Goal: Task Accomplishment & Management: Use online tool/utility

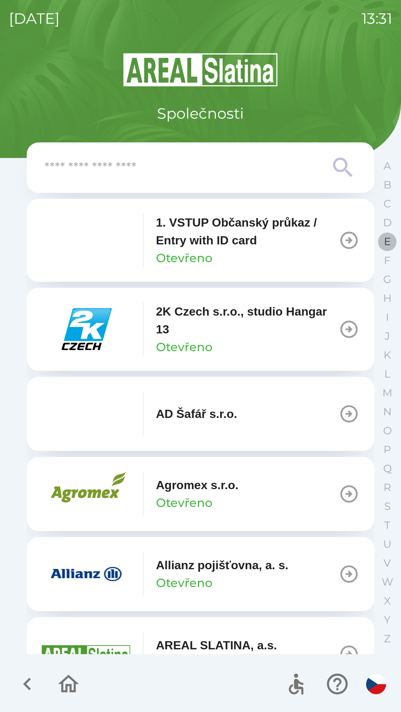
click at [384, 241] on p "E" at bounding box center [387, 241] width 7 height 13
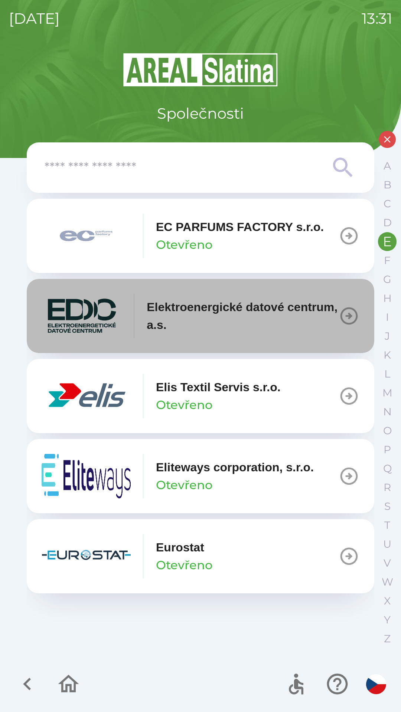
click at [88, 320] on img "button" at bounding box center [82, 316] width 80 height 45
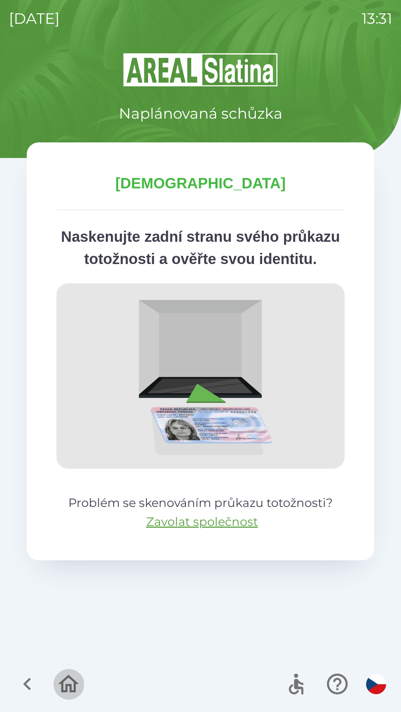
click at [61, 684] on icon "button" at bounding box center [68, 684] width 21 height 18
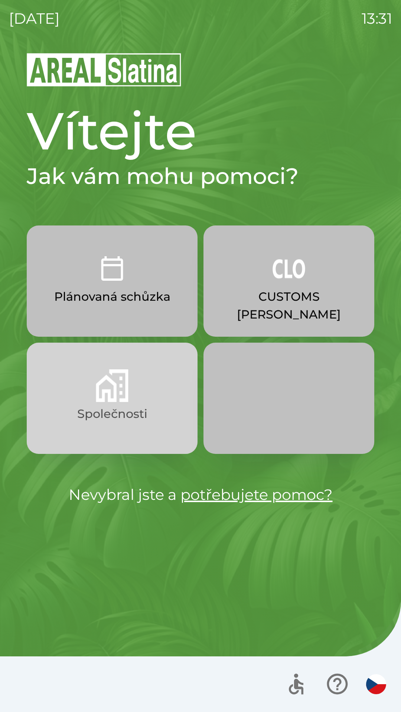
click at [120, 391] on img "button" at bounding box center [112, 386] width 33 height 33
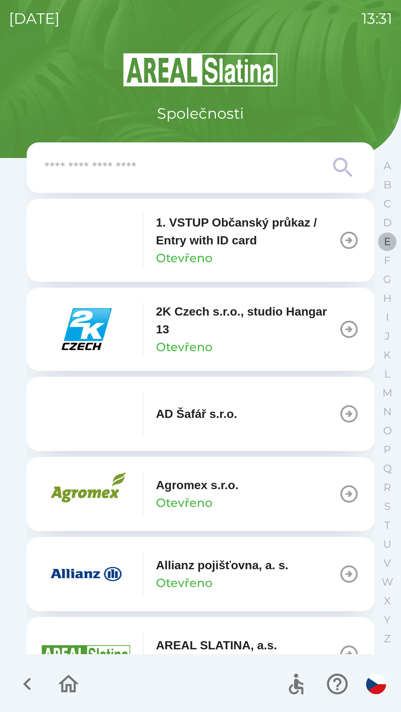
click at [386, 247] on p "E" at bounding box center [387, 241] width 7 height 13
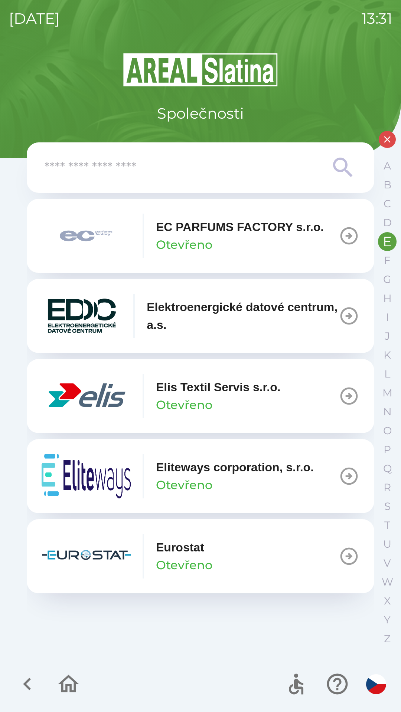
click at [237, 309] on p "Elektroenergické datové centrum, a.s." at bounding box center [243, 316] width 192 height 36
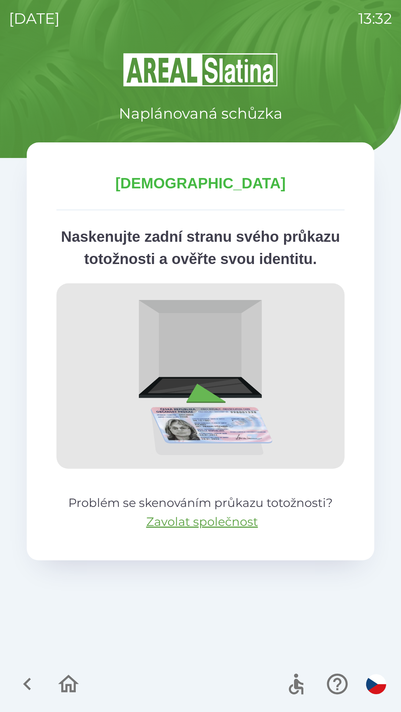
click at [74, 687] on icon "button" at bounding box center [68, 684] width 21 height 18
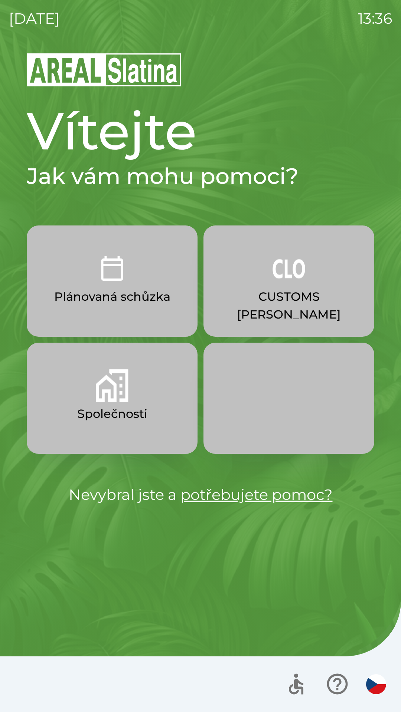
click at [111, 408] on p "Společnosti" at bounding box center [112, 414] width 70 height 18
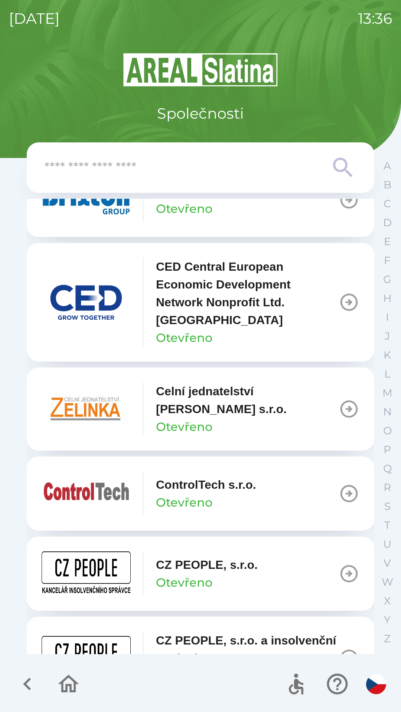
scroll to position [1184, 0]
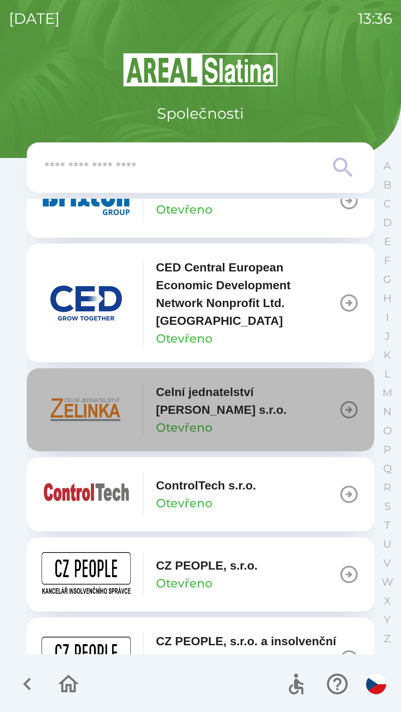
click at [347, 409] on icon "button" at bounding box center [348, 410] width 21 height 21
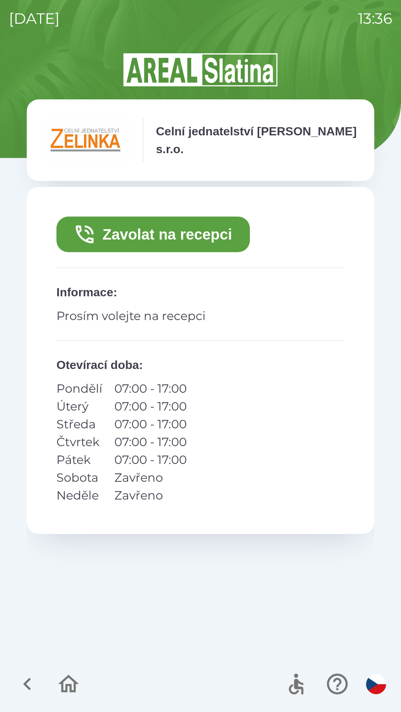
click at [164, 249] on button "Zavolat na recepci" at bounding box center [152, 235] width 193 height 36
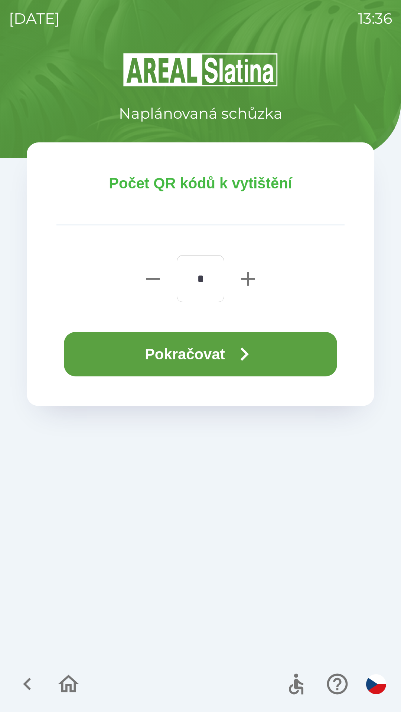
click at [218, 342] on button "Pokračovat" at bounding box center [200, 354] width 273 height 45
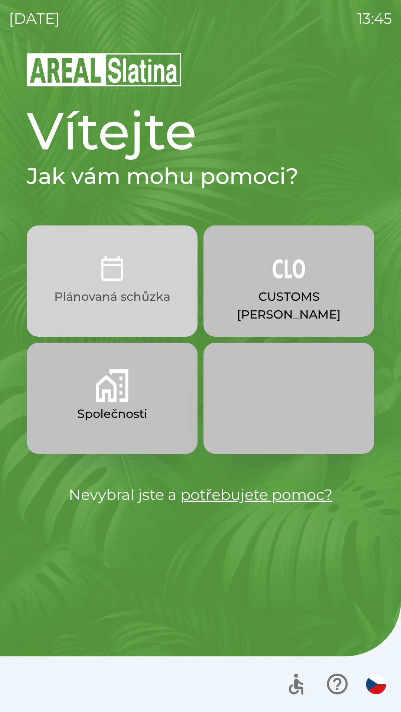
click at [120, 297] on p "Plánovaná schůzka" at bounding box center [112, 297] width 116 height 18
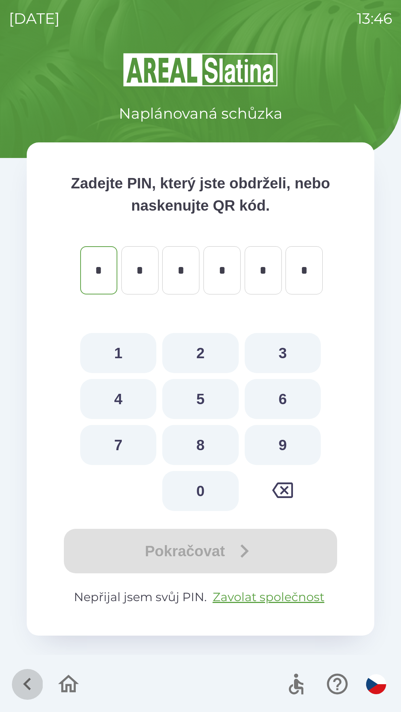
click at [29, 682] on icon "button" at bounding box center [27, 684] width 25 height 25
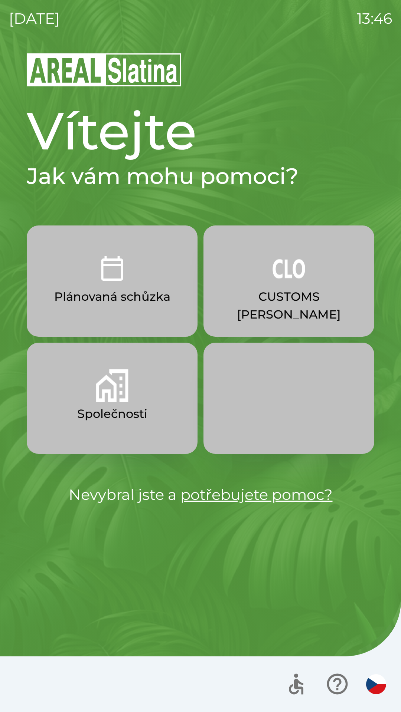
click at [122, 396] on img "button" at bounding box center [112, 386] width 33 height 33
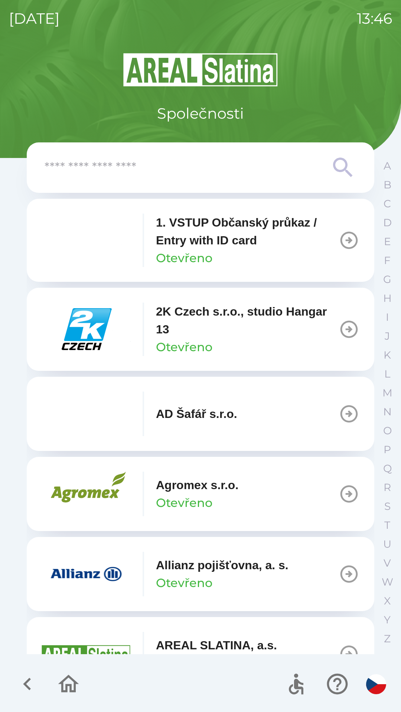
click at [127, 176] on input "text" at bounding box center [186, 168] width 282 height 20
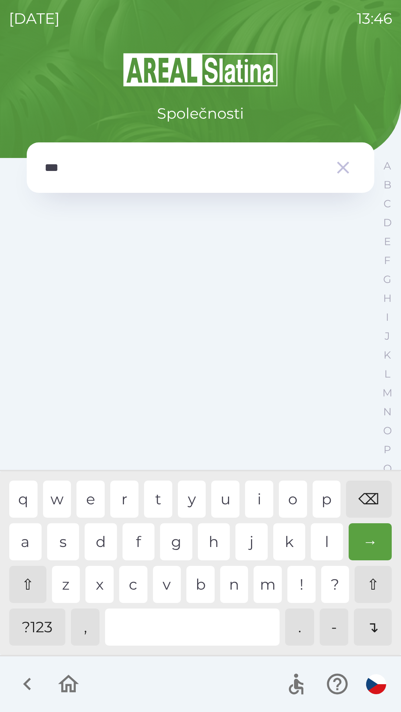
click at [125, 496] on div "r" at bounding box center [124, 499] width 28 height 37
click at [363, 502] on div "⌫" at bounding box center [369, 499] width 46 height 37
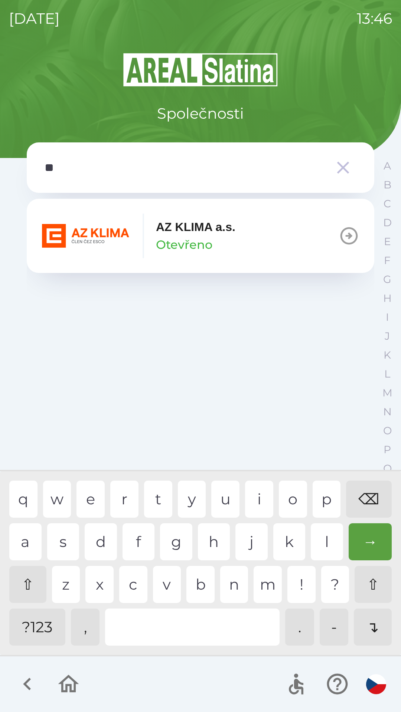
click at [367, 501] on div "⌫" at bounding box center [369, 499] width 46 height 37
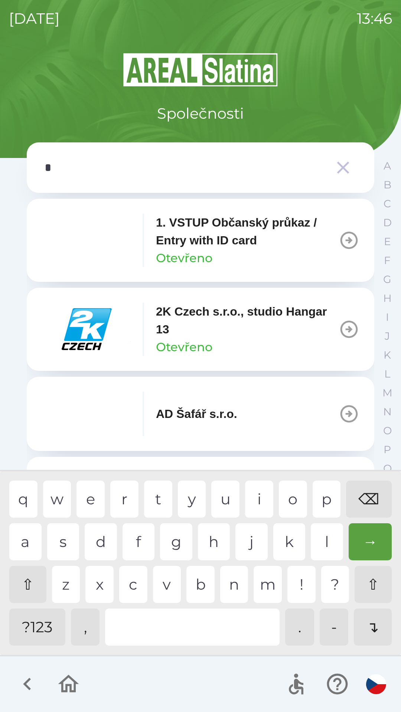
click at [370, 498] on div "⌫" at bounding box center [369, 499] width 46 height 37
click at [126, 501] on div "r" at bounding box center [124, 499] width 28 height 37
type input "***"
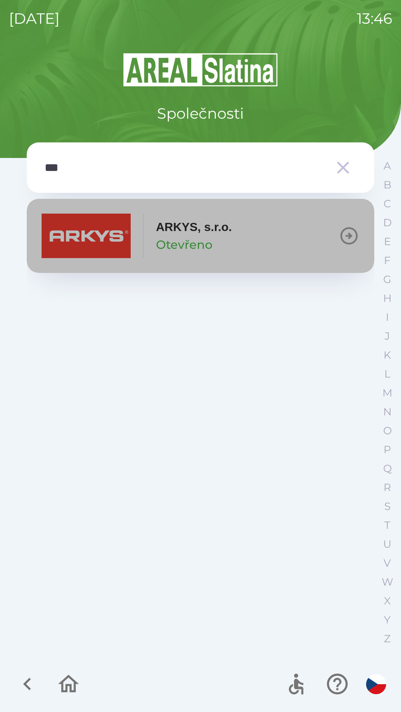
click at [346, 235] on icon "button" at bounding box center [348, 235] width 17 height 17
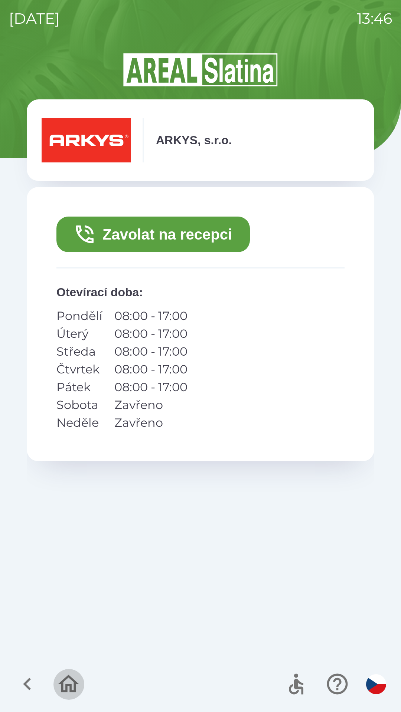
click at [65, 686] on icon "button" at bounding box center [68, 684] width 25 height 25
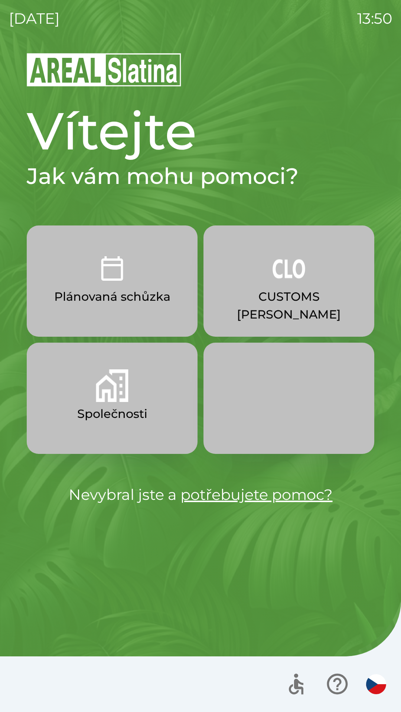
click at [105, 402] on button "Společnosti" at bounding box center [112, 398] width 171 height 111
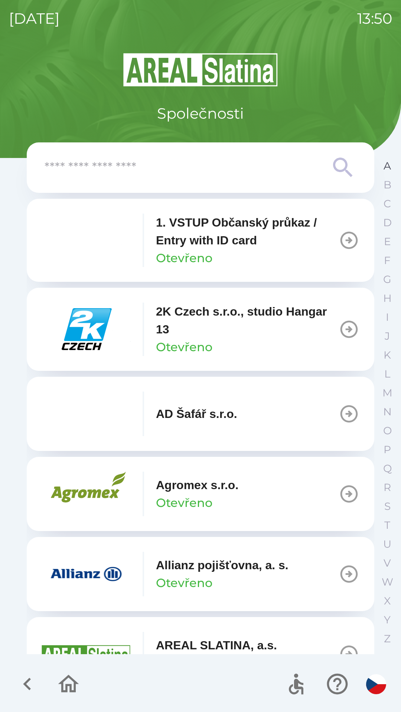
click at [382, 168] on button "A" at bounding box center [387, 166] width 19 height 19
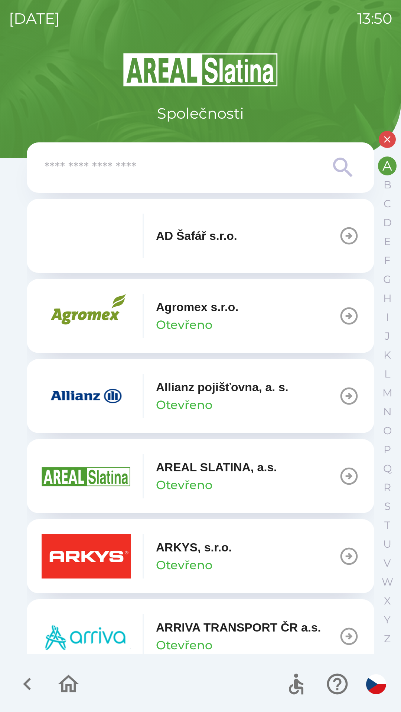
click at [182, 559] on p "Otevřeno" at bounding box center [184, 566] width 56 height 18
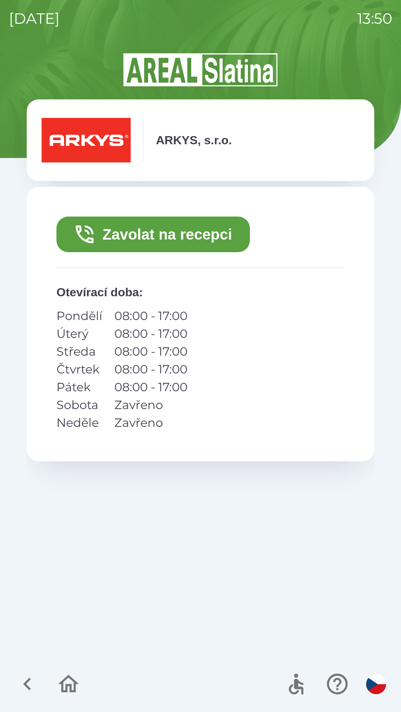
click at [158, 235] on button "Zavolat na recepci" at bounding box center [152, 235] width 193 height 36
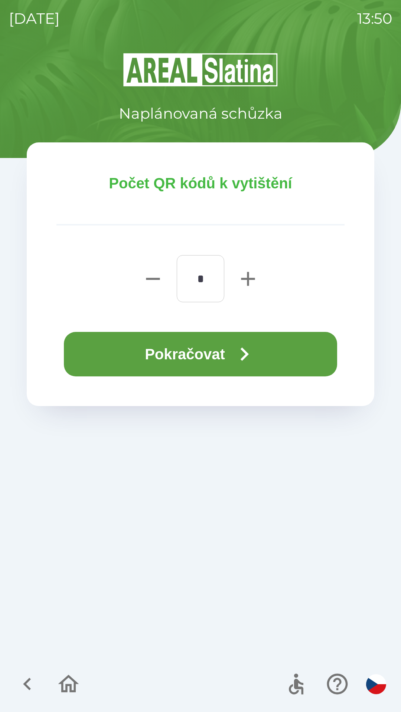
click at [239, 350] on icon "button" at bounding box center [244, 354] width 27 height 27
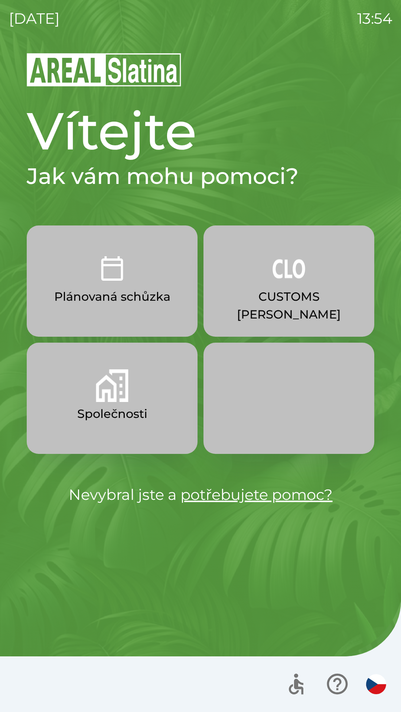
click at [103, 314] on button "Plánovaná schůzka" at bounding box center [112, 281] width 171 height 111
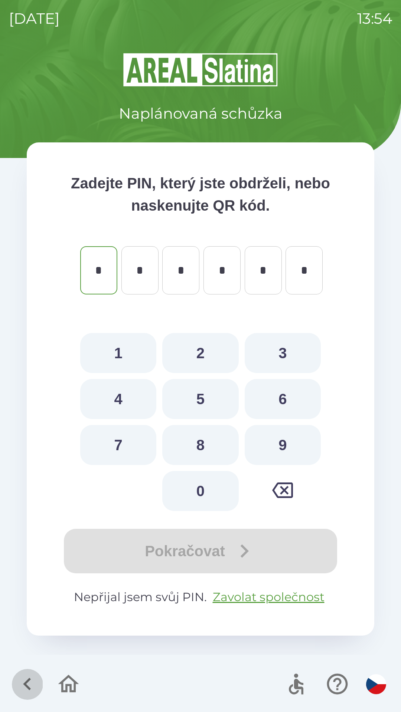
click at [24, 679] on icon "button" at bounding box center [27, 684] width 25 height 25
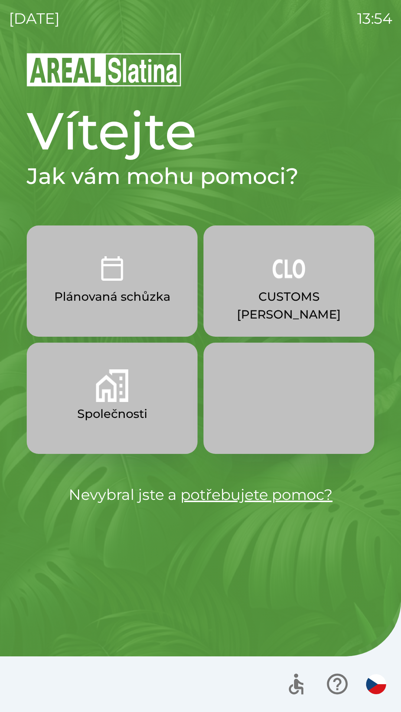
click at [135, 331] on button "Plánovaná schůzka" at bounding box center [112, 281] width 171 height 111
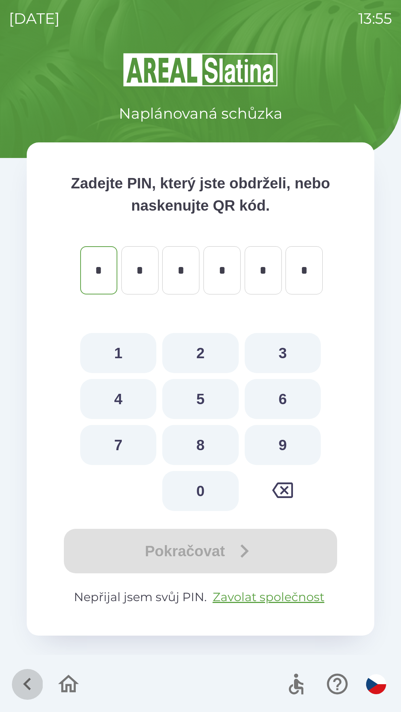
click at [29, 680] on icon "button" at bounding box center [27, 684] width 8 height 13
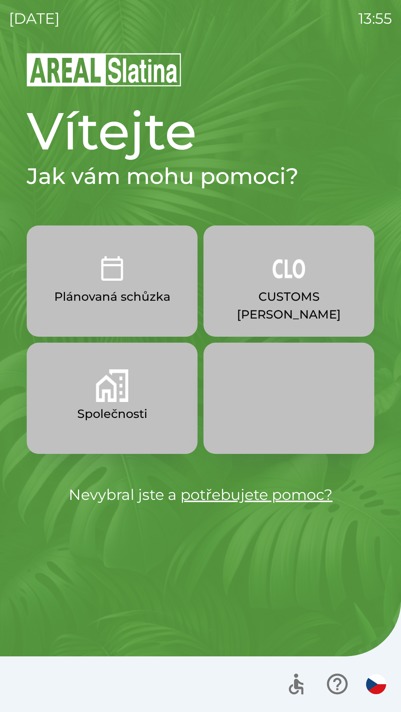
click at [96, 401] on img "button" at bounding box center [112, 386] width 33 height 33
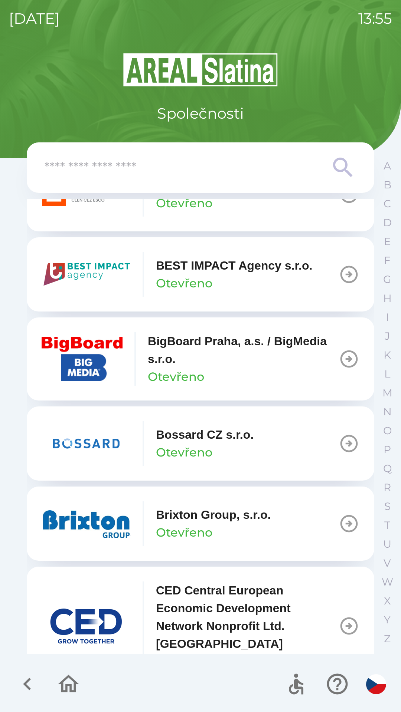
scroll to position [880, 0]
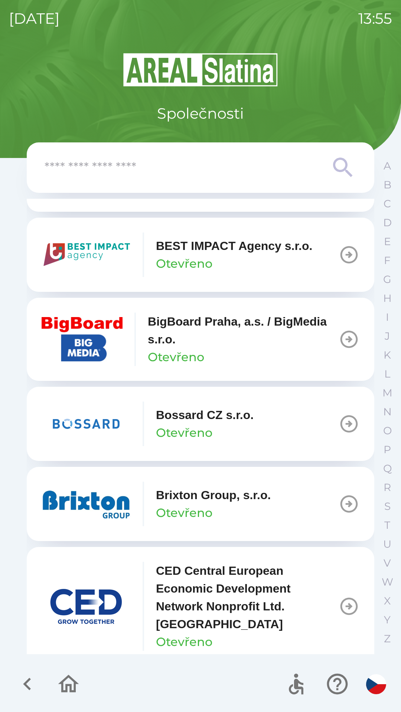
click at [257, 510] on div "Brixton Group, s.r.o. Otevřeno" at bounding box center [213, 504] width 115 height 36
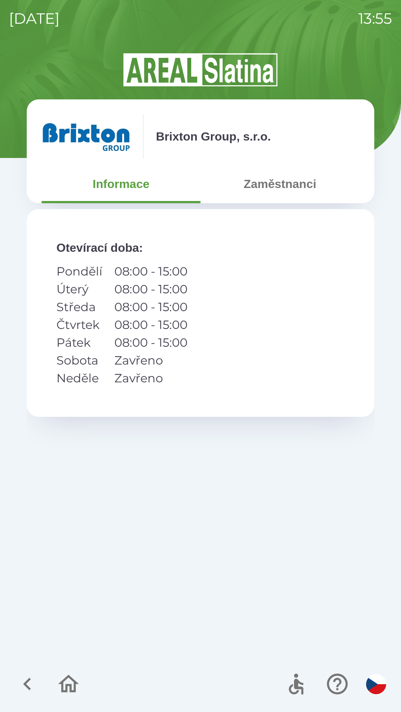
click at [24, 691] on icon "button" at bounding box center [27, 684] width 25 height 25
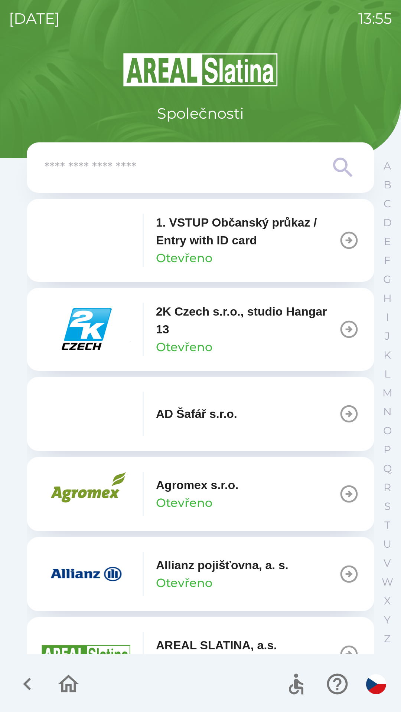
click at [249, 605] on button "Allianz pojišťovna, a. s. Otevřeno" at bounding box center [200, 574] width 347 height 74
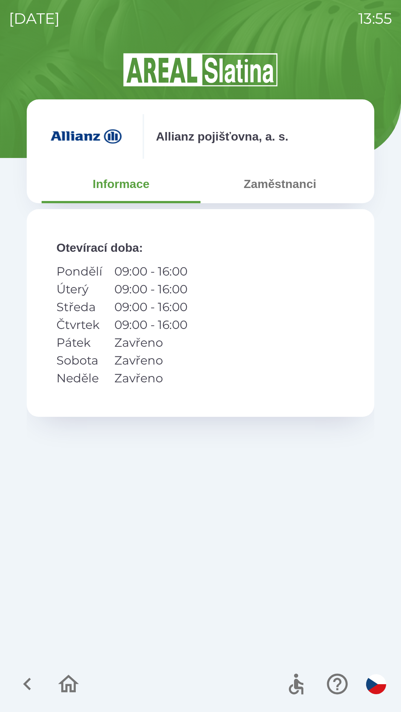
click at [23, 680] on icon "button" at bounding box center [27, 684] width 25 height 25
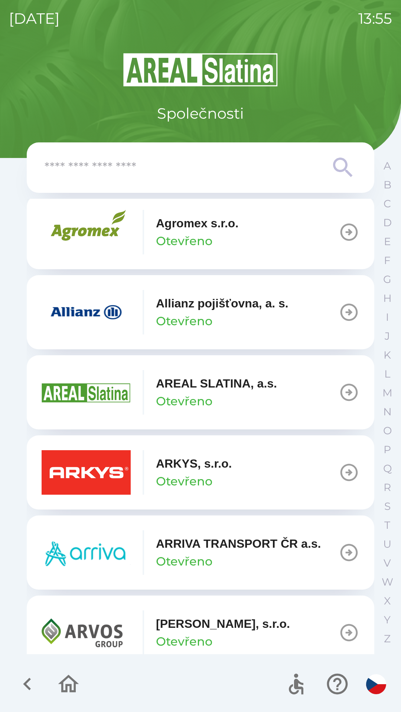
scroll to position [241, 0]
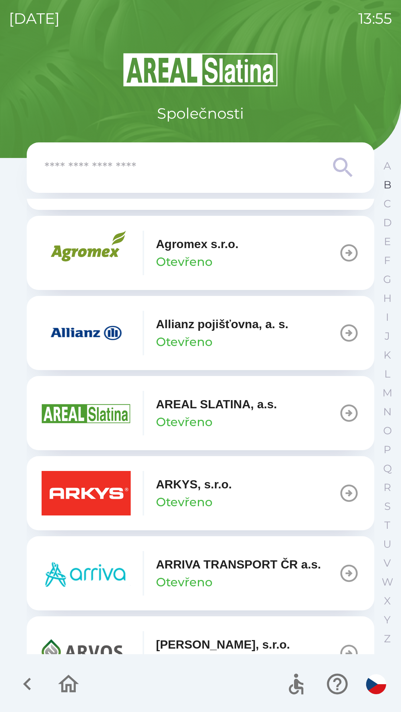
click at [378, 188] on button "B" at bounding box center [387, 185] width 19 height 19
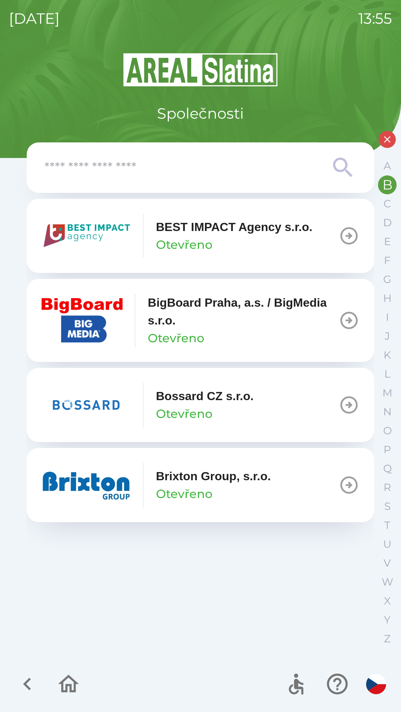
click at [183, 485] on p "Brixton Group, s.r.o." at bounding box center [213, 477] width 115 height 18
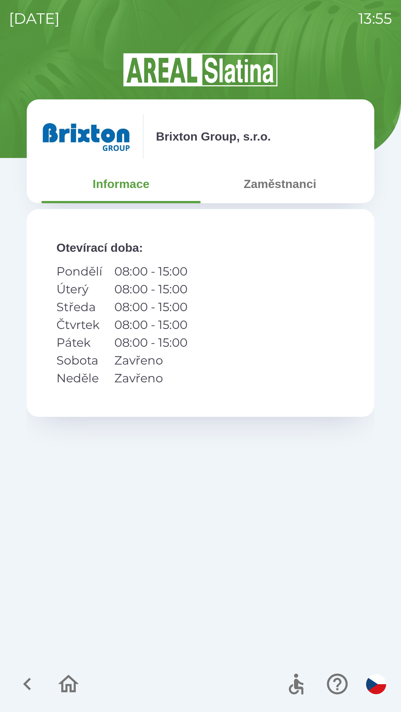
click at [269, 189] on button "Zaměstnanci" at bounding box center [279, 184] width 159 height 27
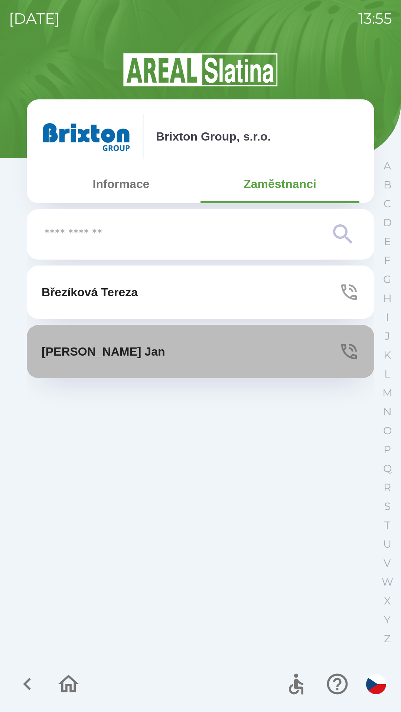
click at [250, 349] on button "[PERSON_NAME]" at bounding box center [200, 351] width 347 height 53
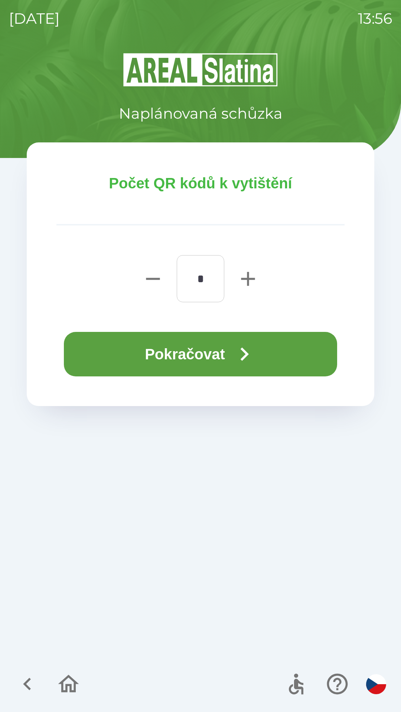
click at [204, 343] on button "Pokračovat" at bounding box center [200, 354] width 273 height 45
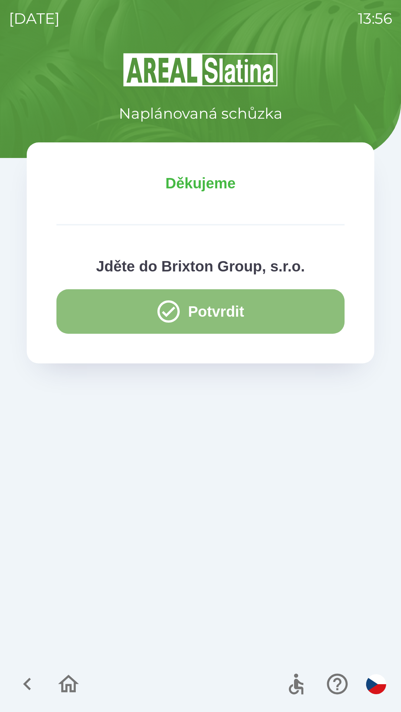
click at [104, 315] on button "Potvrdit" at bounding box center [200, 311] width 288 height 45
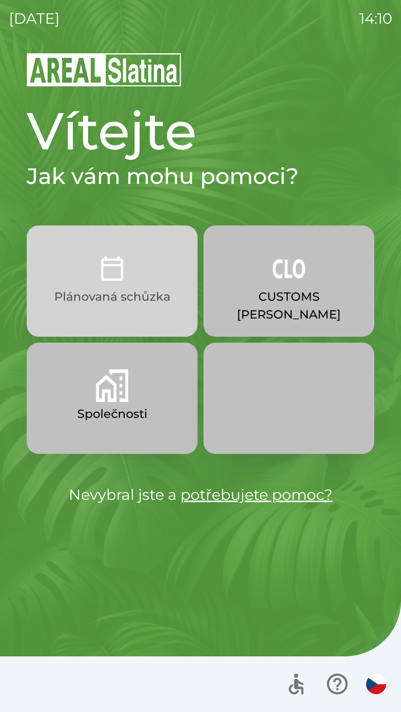
click at [140, 311] on button "Plánovaná schůzka" at bounding box center [112, 281] width 171 height 111
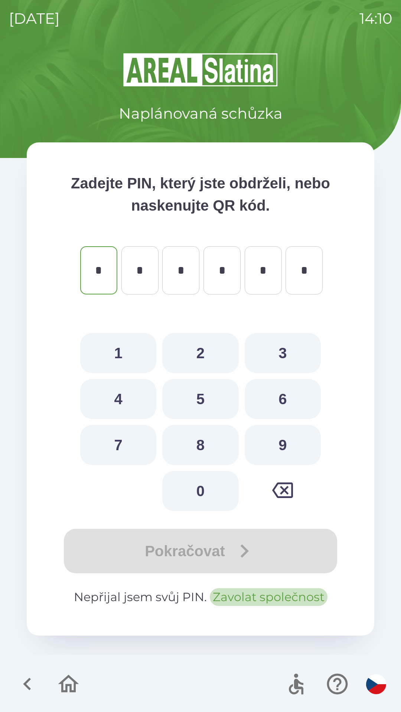
click at [245, 606] on button "Zavolat společnost" at bounding box center [269, 597] width 118 height 18
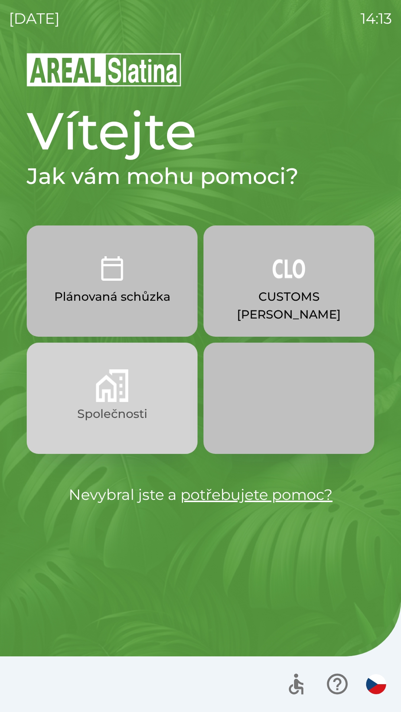
click at [99, 399] on img "button" at bounding box center [112, 386] width 33 height 33
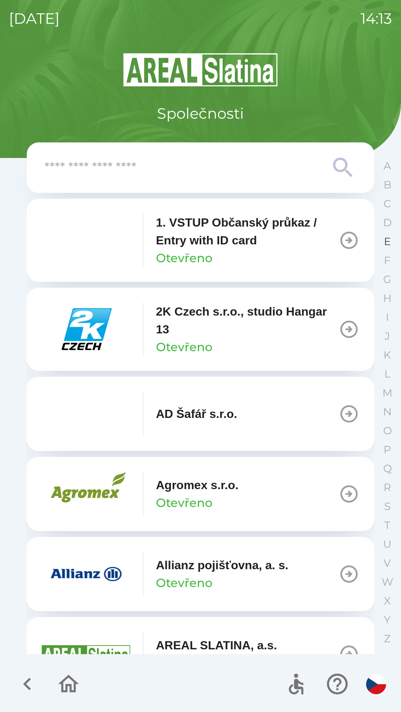
click at [381, 244] on button "E" at bounding box center [387, 241] width 19 height 19
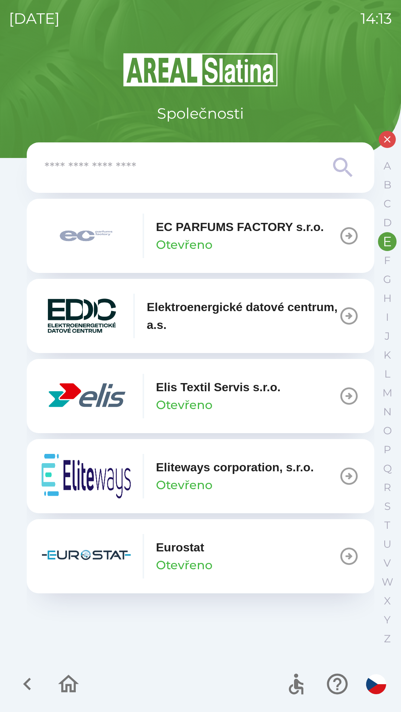
click at [258, 237] on div "EC PARFUMS FACTORY s.r.o. Otevřeno" at bounding box center [240, 236] width 168 height 36
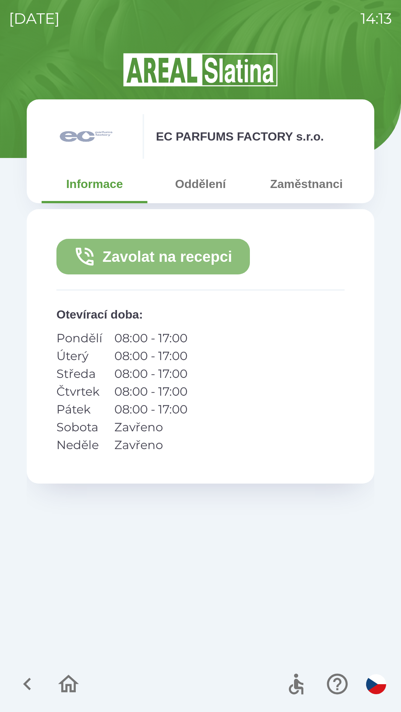
click at [227, 256] on button "Zavolat na recepci" at bounding box center [152, 257] width 193 height 36
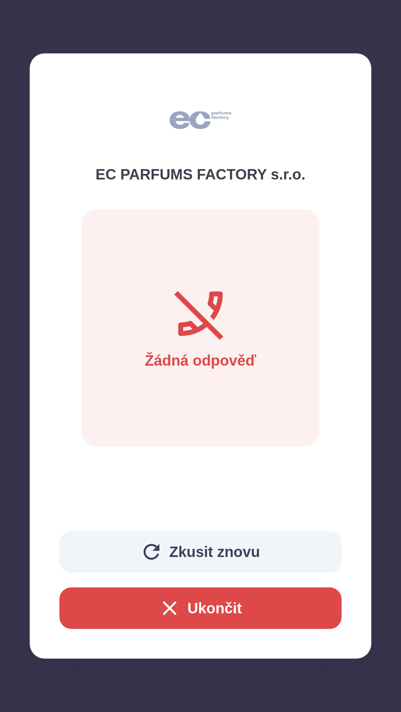
click at [211, 608] on button "Ukončit" at bounding box center [200, 609] width 282 height 42
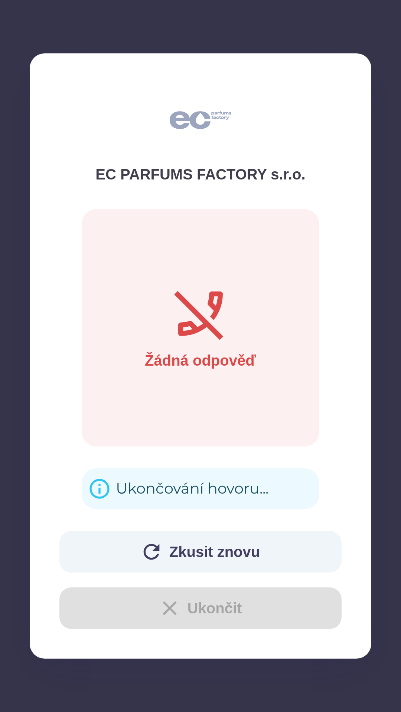
click at [158, 486] on div "Ukončování hovoru..." at bounding box center [192, 489] width 153 height 29
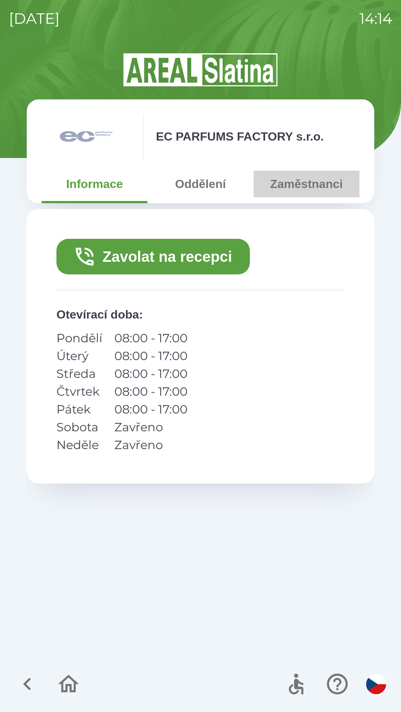
click at [295, 187] on button "Zaměstnanci" at bounding box center [306, 184] width 106 height 27
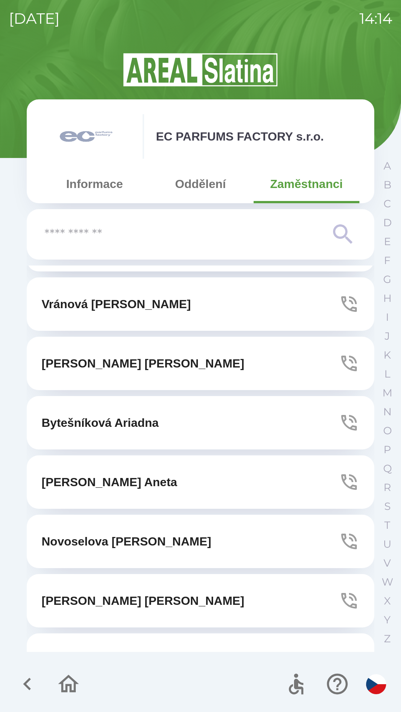
scroll to position [320, 0]
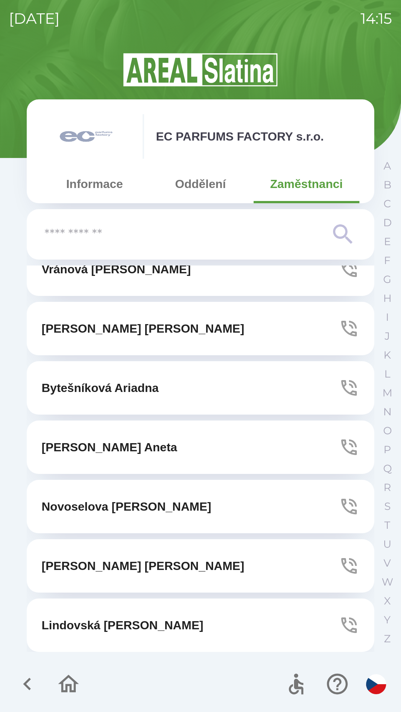
click at [196, 187] on button "Oddělení" at bounding box center [200, 184] width 106 height 27
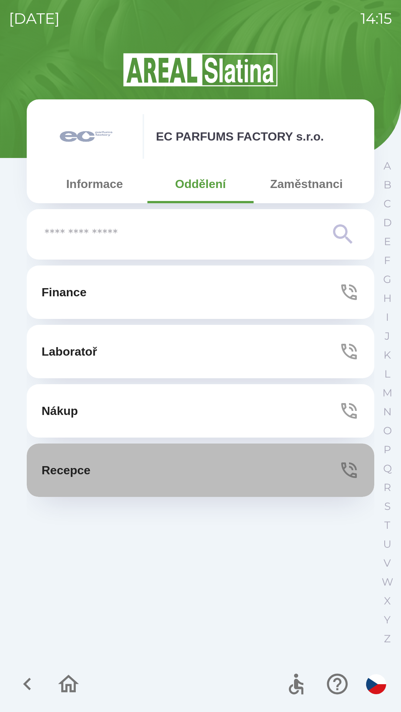
click at [172, 470] on button "Recepce" at bounding box center [200, 470] width 347 height 53
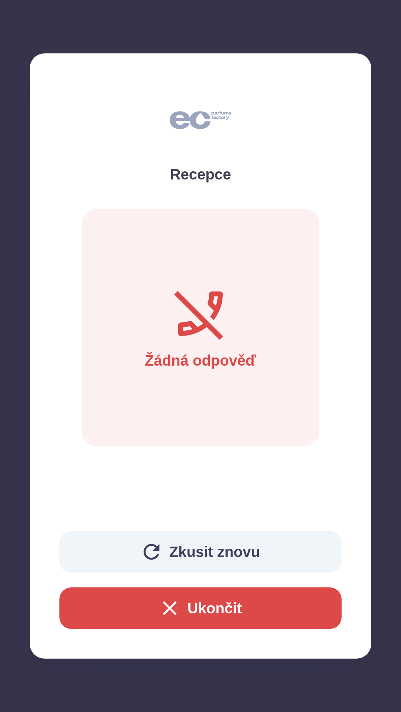
click at [210, 617] on button "Ukončit" at bounding box center [200, 609] width 282 height 42
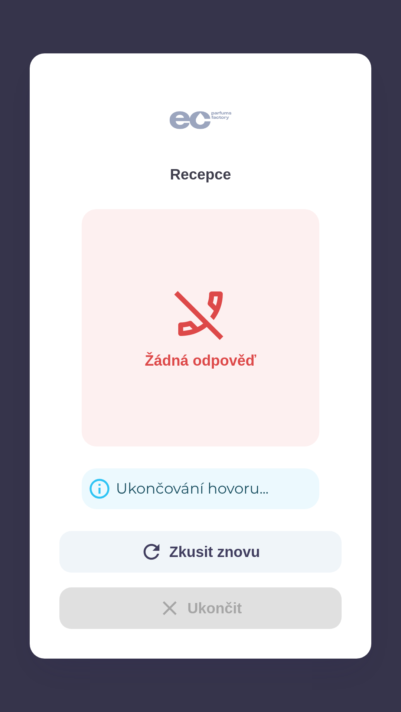
click at [165, 488] on div "Ukončování hovoru..." at bounding box center [192, 489] width 153 height 29
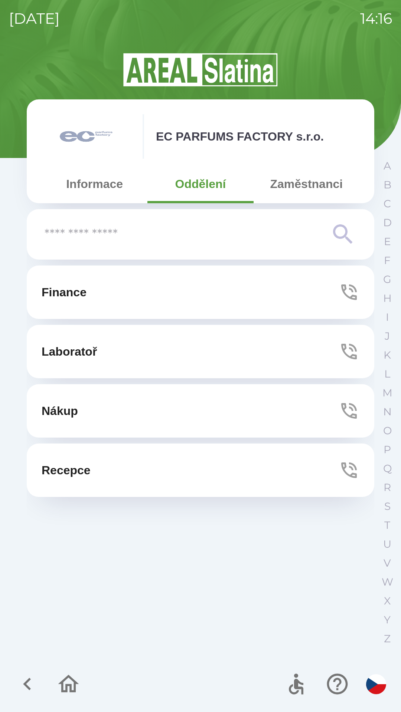
click at [285, 188] on button "Zaměstnanci" at bounding box center [306, 184] width 106 height 27
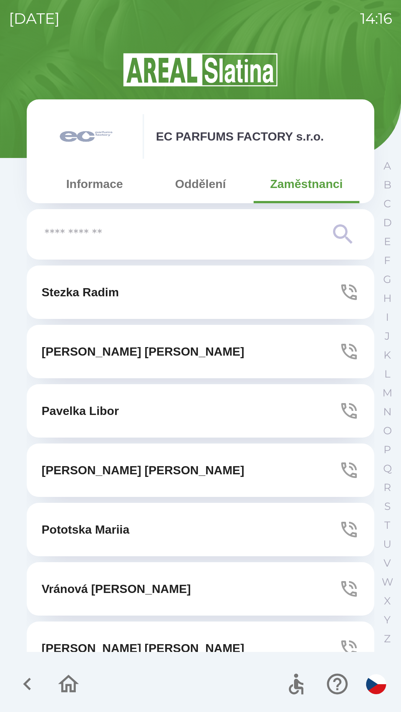
click at [150, 234] on input "text" at bounding box center [186, 234] width 282 height 20
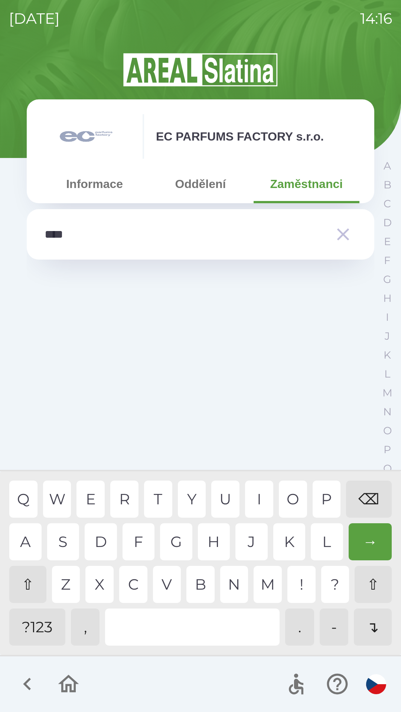
click at [294, 501] on div "O" at bounding box center [293, 499] width 28 height 37
click at [294, 506] on div "O" at bounding box center [293, 499] width 28 height 37
click at [167, 588] on div "V" at bounding box center [167, 584] width 28 height 37
click at [25, 543] on div "A" at bounding box center [25, 542] width 32 height 37
click at [165, 589] on div "V" at bounding box center [167, 584] width 28 height 37
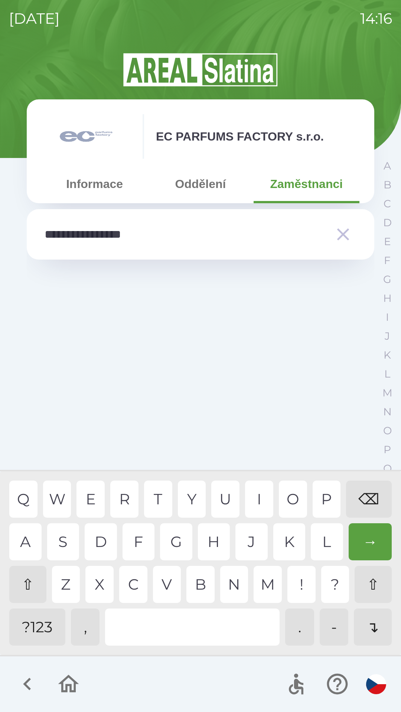
click at [228, 589] on div "N" at bounding box center [234, 584] width 28 height 37
type input "**********"
click at [306, 194] on button "Zaměstnanci" at bounding box center [306, 184] width 106 height 27
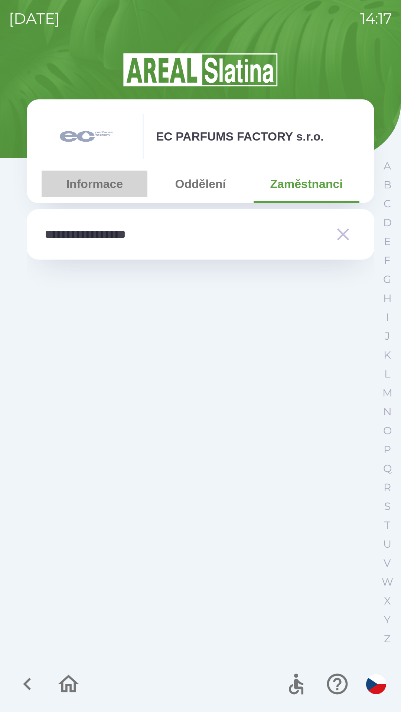
click at [83, 187] on button "Informace" at bounding box center [95, 184] width 106 height 27
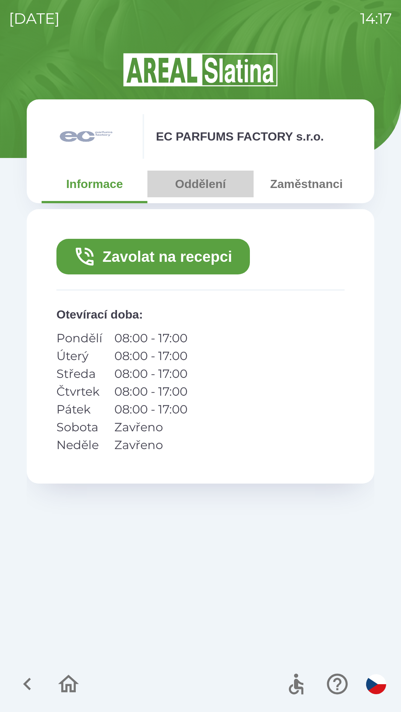
click at [188, 190] on button "Oddělení" at bounding box center [200, 184] width 106 height 27
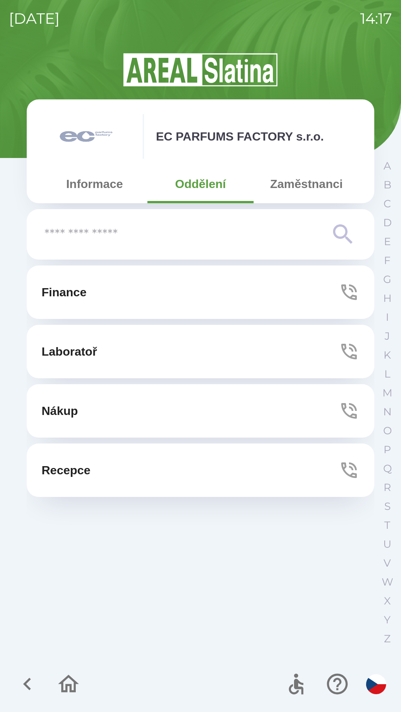
click at [294, 187] on button "Zaměstnanci" at bounding box center [306, 184] width 106 height 27
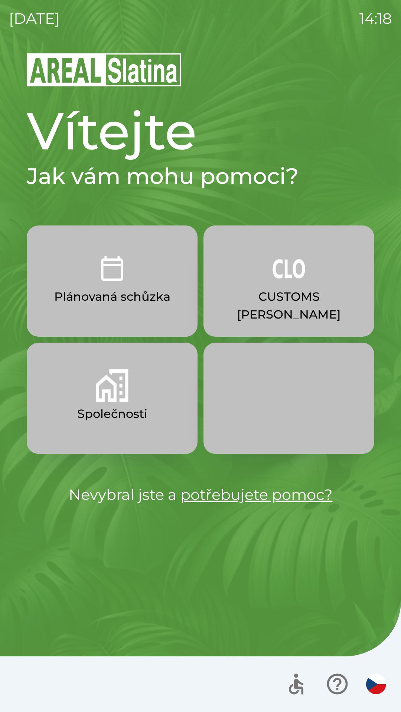
click at [96, 410] on p "Společnosti" at bounding box center [112, 414] width 70 height 18
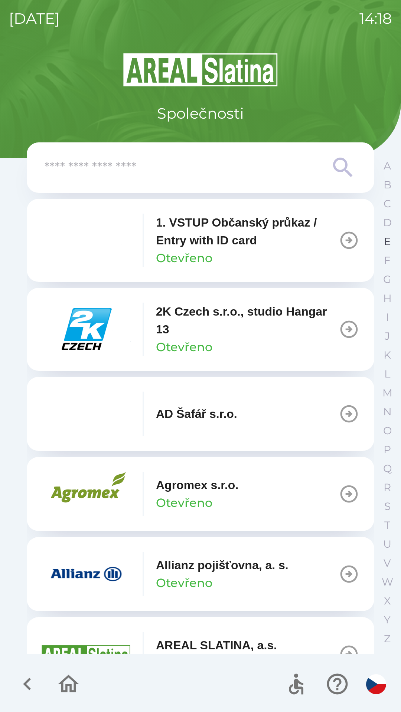
click at [381, 244] on button "E" at bounding box center [387, 241] width 19 height 19
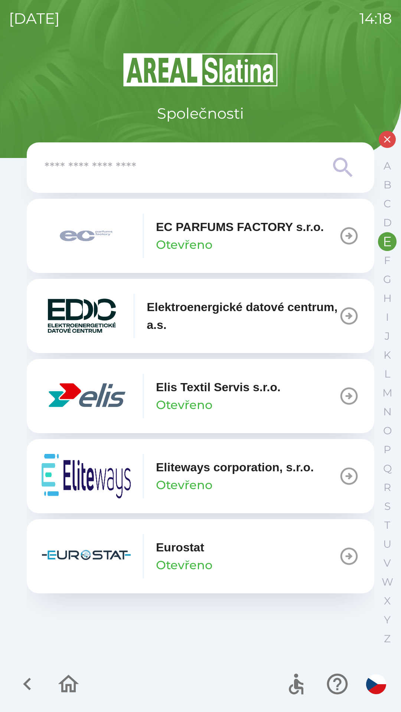
click at [209, 240] on p "Otevřeno" at bounding box center [184, 245] width 56 height 18
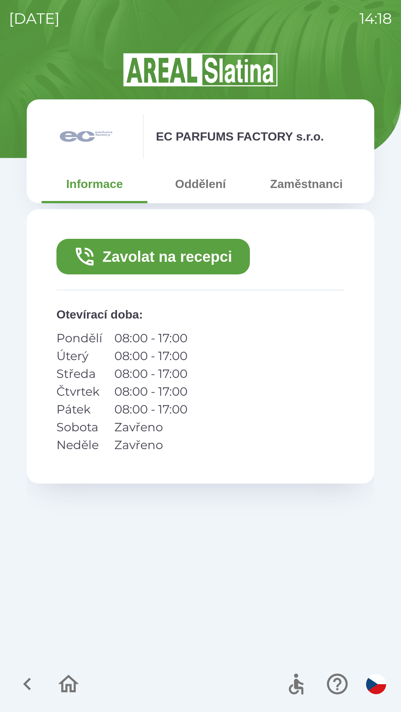
click at [168, 256] on button "Zavolat na recepci" at bounding box center [152, 257] width 193 height 36
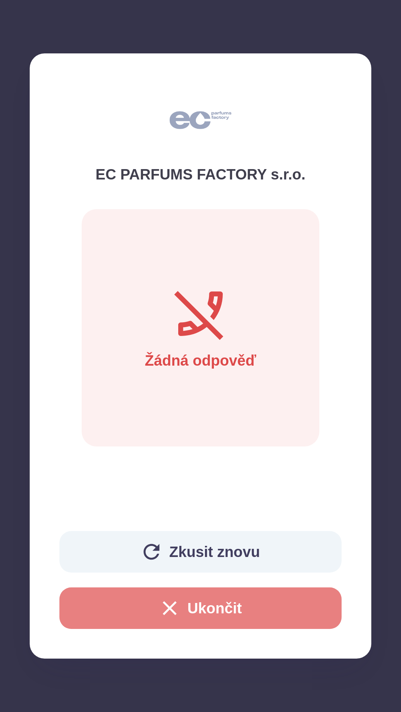
click at [209, 608] on button "Ukončit" at bounding box center [200, 609] width 282 height 42
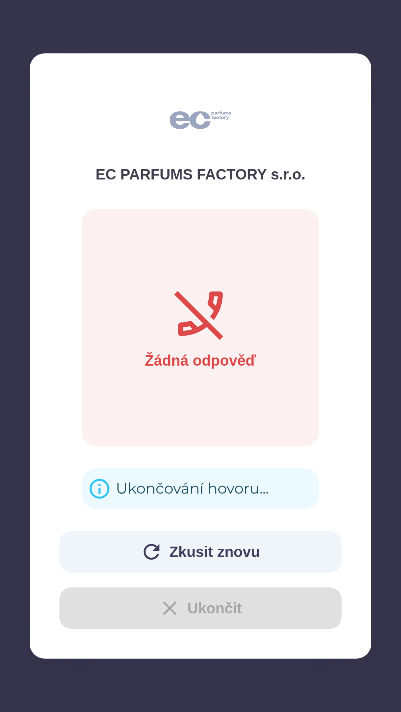
click at [186, 487] on div "Ukončování hovoru..." at bounding box center [192, 489] width 153 height 29
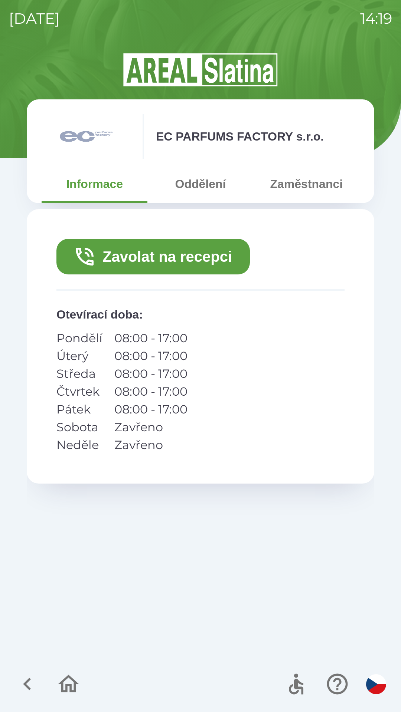
click at [285, 187] on button "Zaměstnanci" at bounding box center [306, 184] width 106 height 27
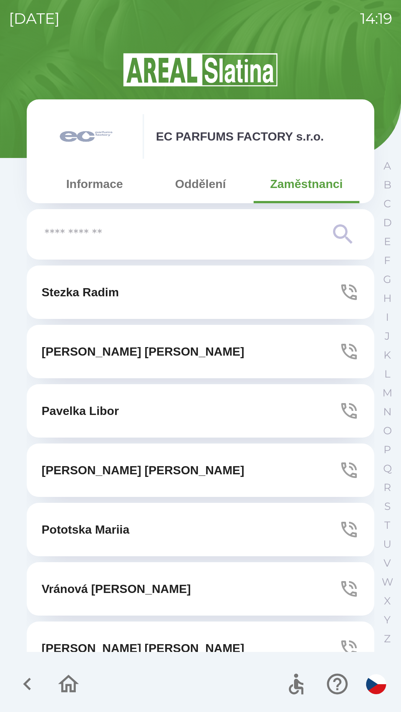
click at [189, 188] on button "Oddělení" at bounding box center [200, 184] width 106 height 27
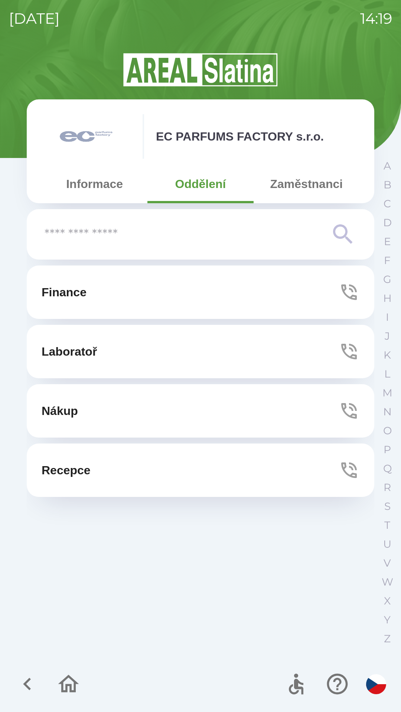
click at [288, 188] on button "Zaměstnanci" at bounding box center [306, 184] width 106 height 27
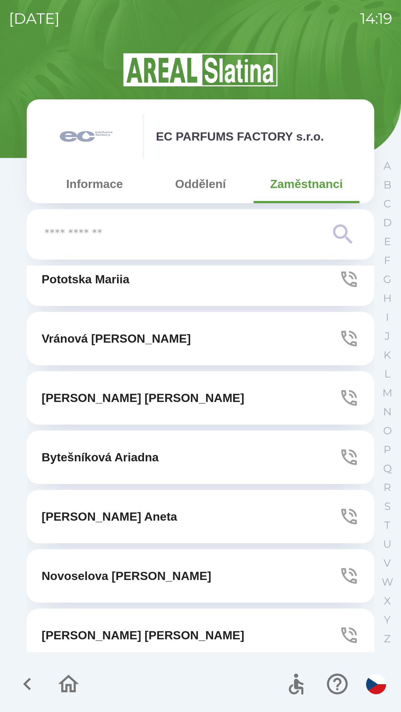
scroll to position [320, 0]
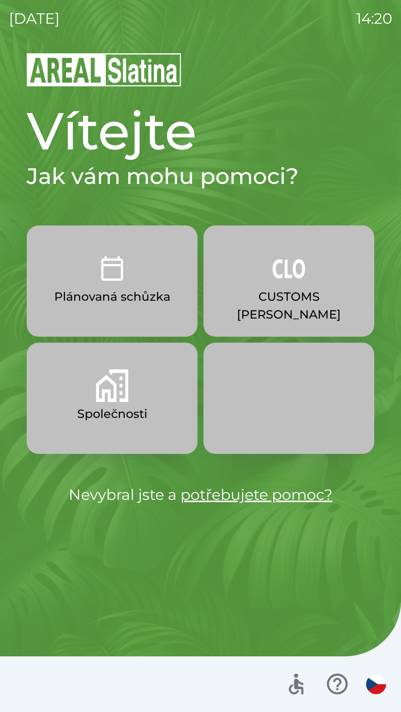
click at [97, 396] on img "button" at bounding box center [112, 386] width 33 height 33
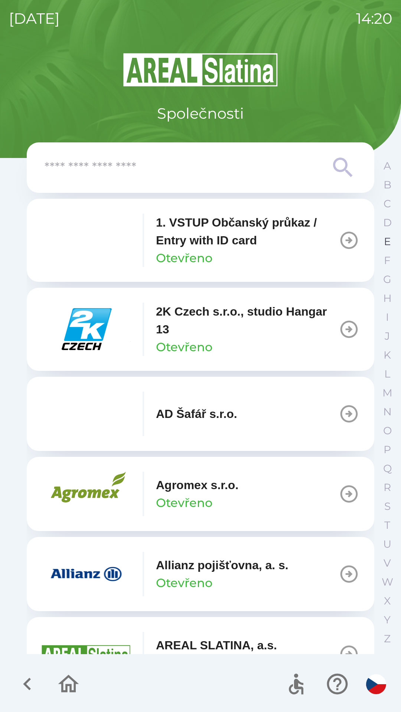
click at [378, 244] on button "E" at bounding box center [387, 241] width 19 height 19
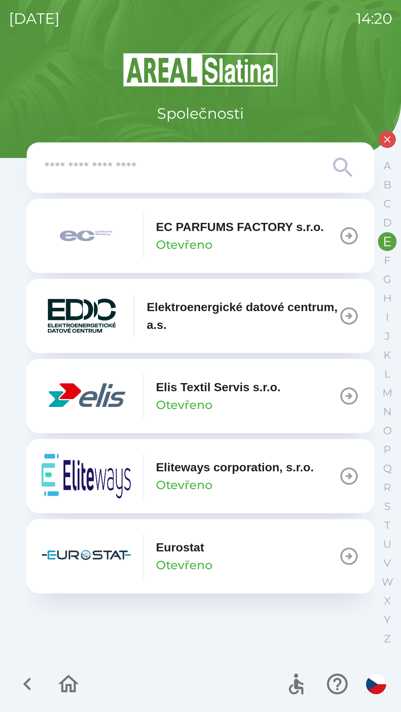
click at [228, 240] on div "EC PARFUMS FACTORY s.r.o. Otevřeno" at bounding box center [240, 236] width 168 height 36
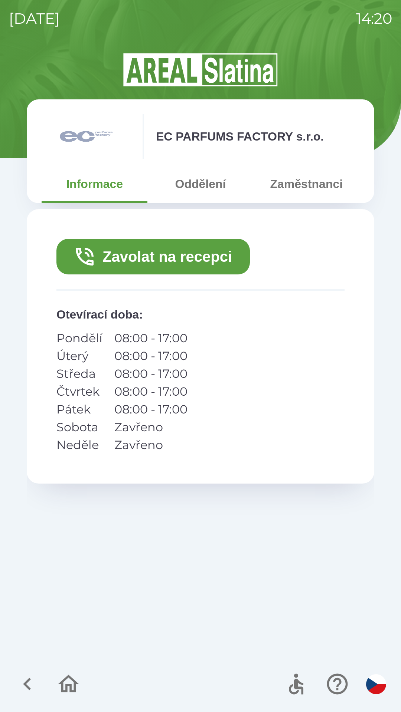
click at [153, 257] on button "Zavolat na recepci" at bounding box center [152, 257] width 193 height 36
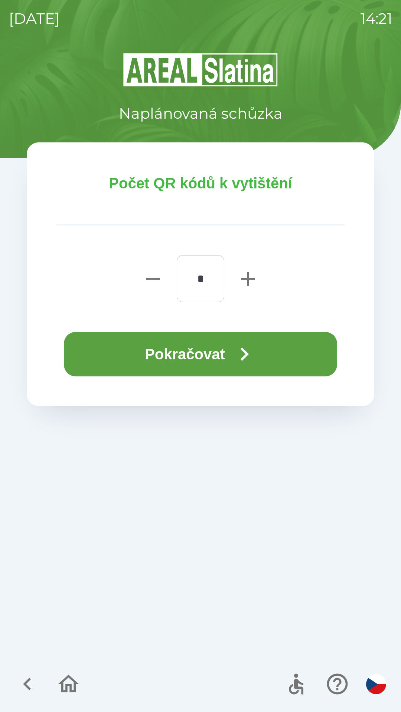
click at [155, 356] on button "Pokračovat" at bounding box center [200, 354] width 273 height 45
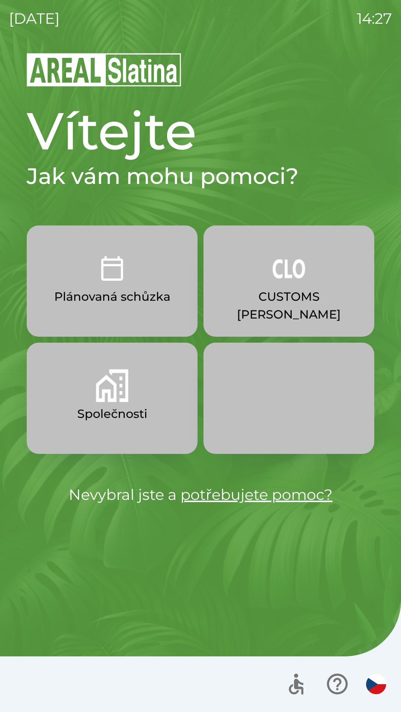
click at [122, 410] on p "Společnosti" at bounding box center [112, 414] width 70 height 18
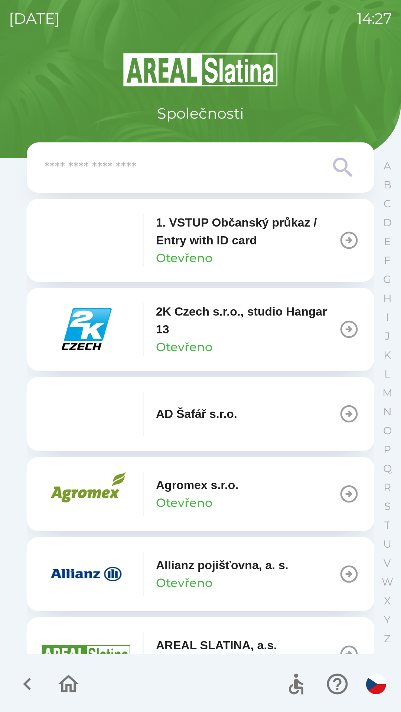
click at [227, 569] on p "Allianz pojišťovna, a. s." at bounding box center [222, 566] width 132 height 18
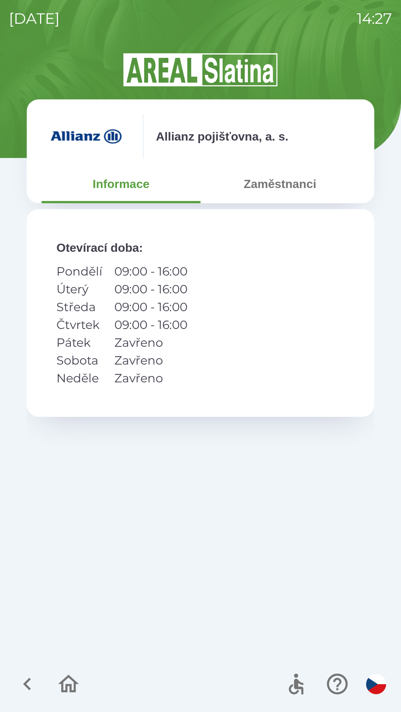
click at [273, 182] on button "Zaměstnanci" at bounding box center [279, 184] width 159 height 27
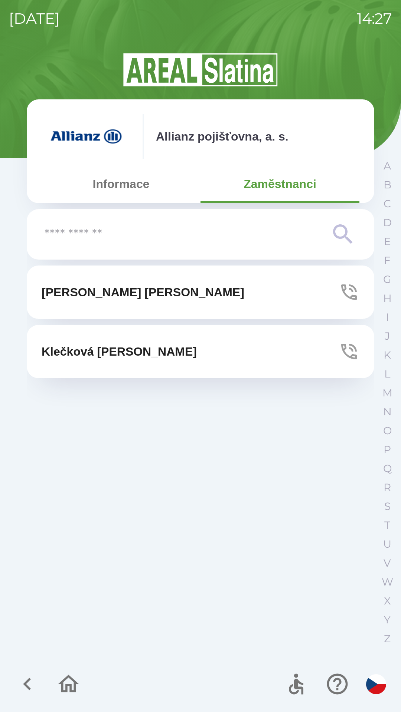
click at [278, 287] on button "[PERSON_NAME]" at bounding box center [200, 292] width 347 height 53
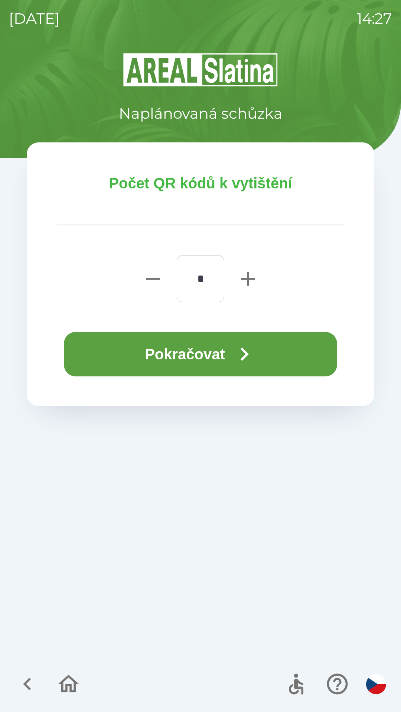
click at [216, 357] on button "Pokračovat" at bounding box center [200, 354] width 273 height 45
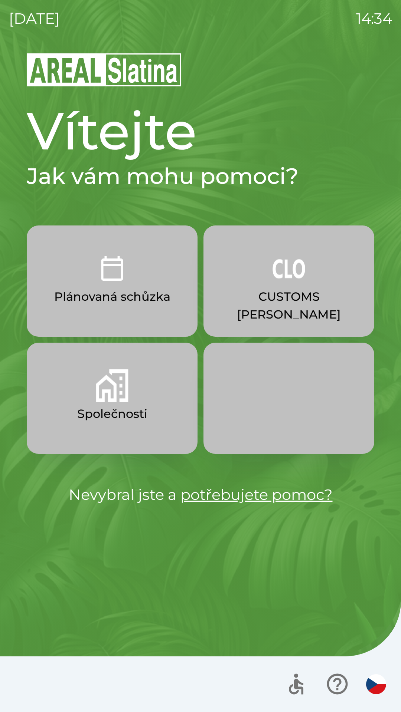
click at [286, 291] on p "CUSTOMS [PERSON_NAME]" at bounding box center [288, 306] width 135 height 36
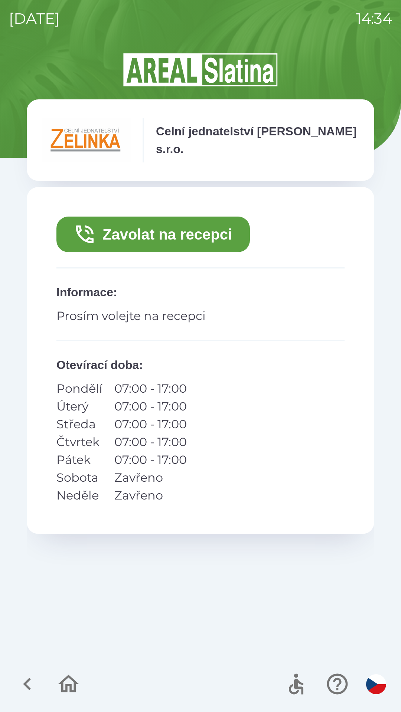
click at [154, 230] on button "Zavolat na recepci" at bounding box center [152, 235] width 193 height 36
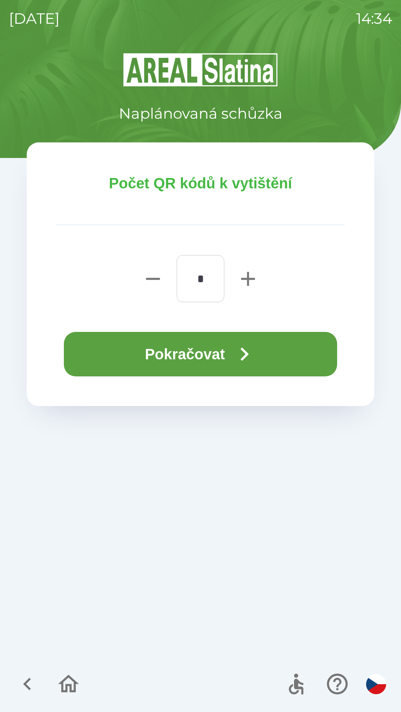
click at [155, 361] on button "Pokračovat" at bounding box center [200, 354] width 273 height 45
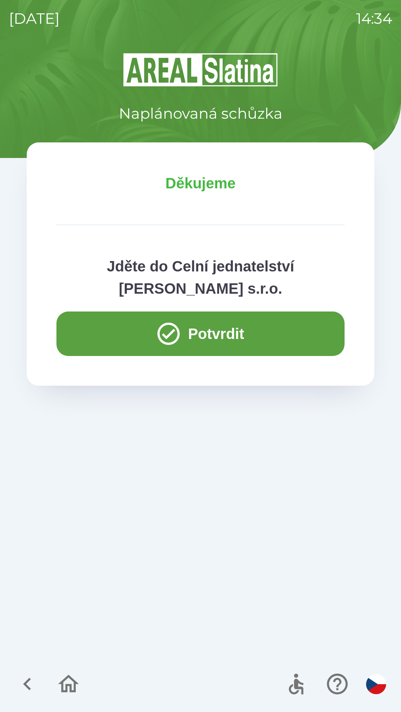
click at [104, 335] on button "Potvrdit" at bounding box center [200, 334] width 288 height 45
